Goal: Information Seeking & Learning: Understand process/instructions

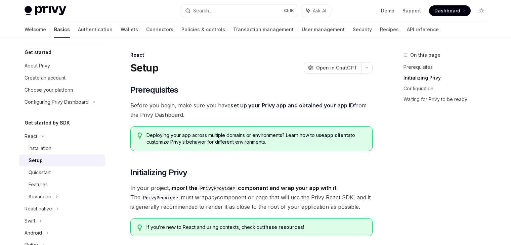
scroll to position [260, 0]
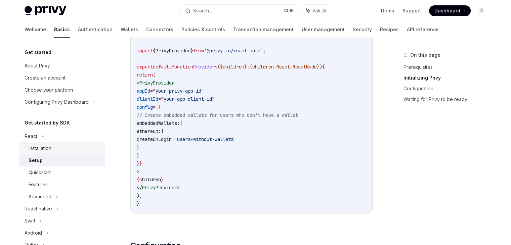
drag, startPoint x: 0, startPoint y: 0, endPoint x: 50, endPoint y: 148, distance: 156.6
click at [50, 148] on div "Installation" at bounding box center [40, 149] width 23 height 8
type textarea "*"
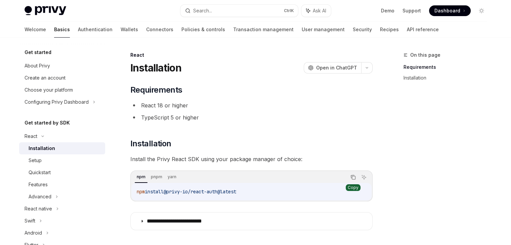
click at [353, 177] on icon "Copy the contents from the code block" at bounding box center [353, 177] width 5 height 5
click at [353, 178] on icon "Copy the contents from the code block" at bounding box center [353, 177] width 5 height 5
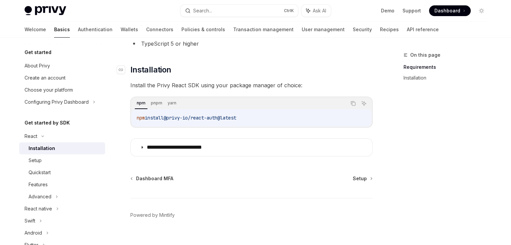
scroll to position [85, 0]
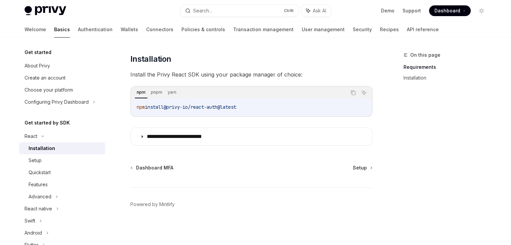
click at [353, 168] on div "Dashboard MFA Setup" at bounding box center [251, 168] width 242 height 7
click at [362, 167] on span "Setup" at bounding box center [360, 168] width 14 height 7
type textarea "*"
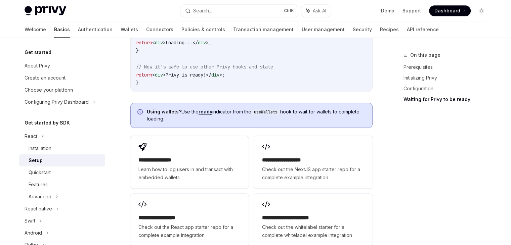
scroll to position [840, 0]
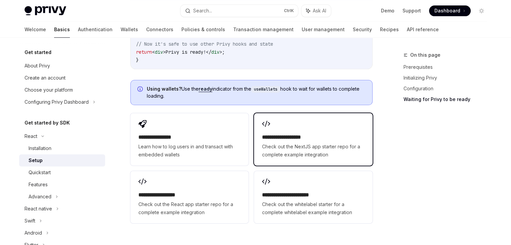
click at [281, 143] on span "Check out the NextJS app starter repo for a complete example integration" at bounding box center [313, 151] width 102 height 16
